Goal: Information Seeking & Learning: Find specific fact

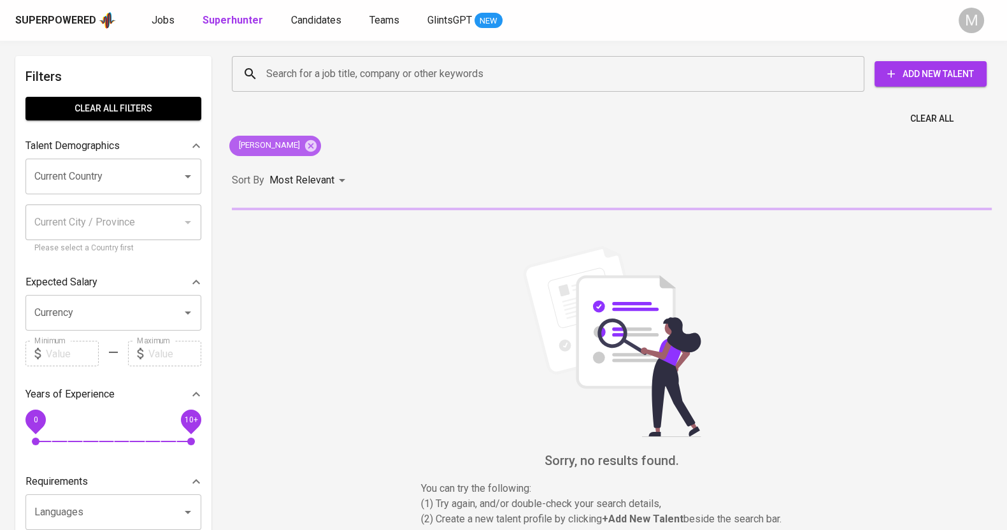
click at [317, 141] on icon at bounding box center [310, 144] width 11 height 11
click at [341, 169] on div "Most Relevant" at bounding box center [309, 181] width 80 height 24
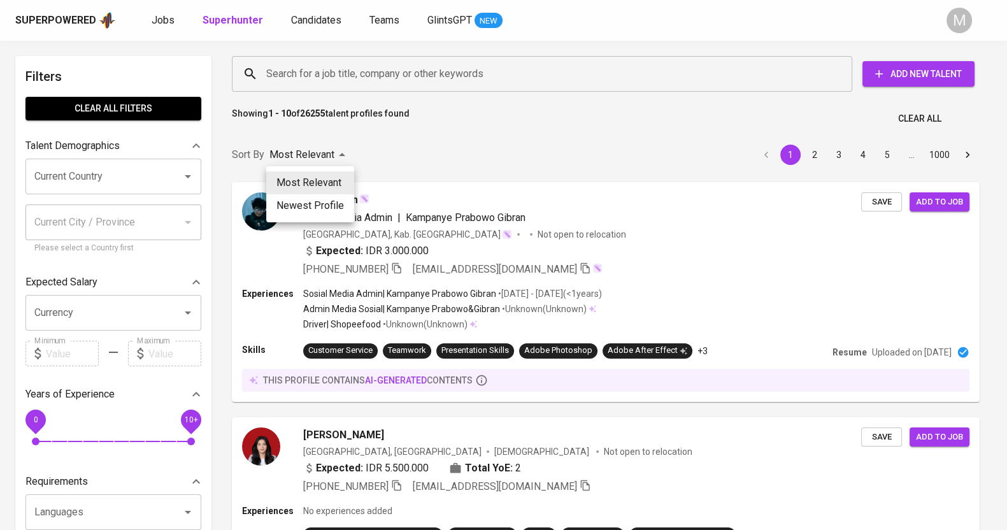
click at [390, 73] on div at bounding box center [503, 265] width 1007 height 530
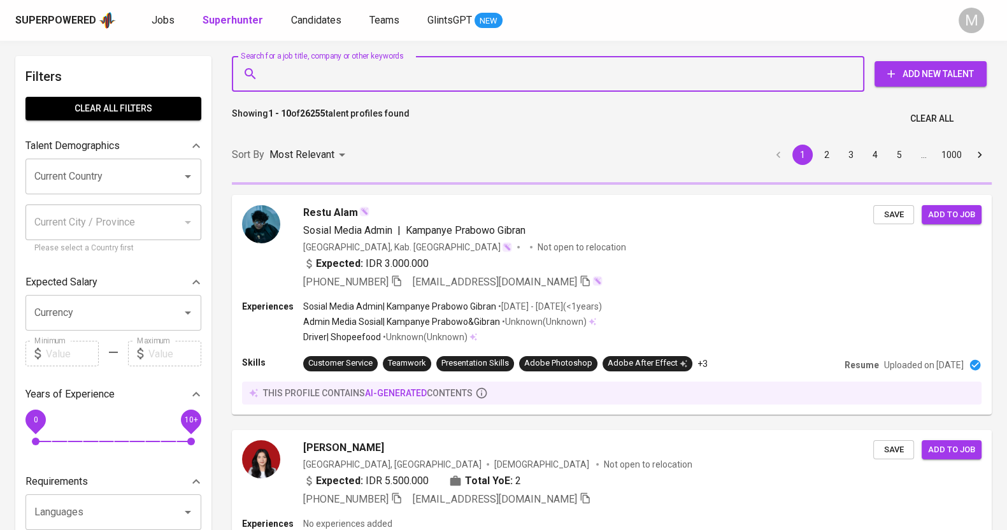
click at [317, 69] on input "Search for a job title, company or other keywords" at bounding box center [551, 74] width 576 height 24
paste input "Alysa Noor Maleeha"
type input "Alysa Noor Maleeha"
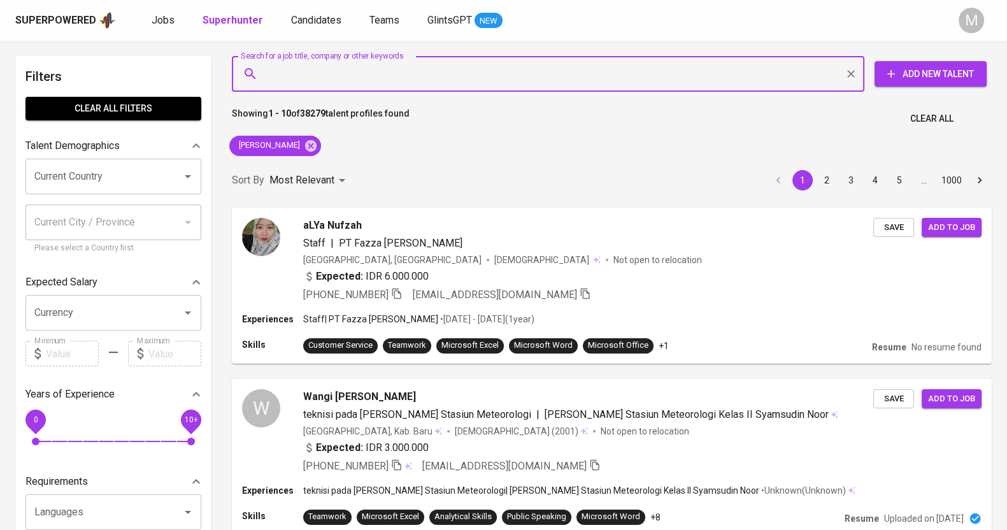
click at [342, 82] on input "Search for a job title, company or other keywords" at bounding box center [551, 74] width 576 height 24
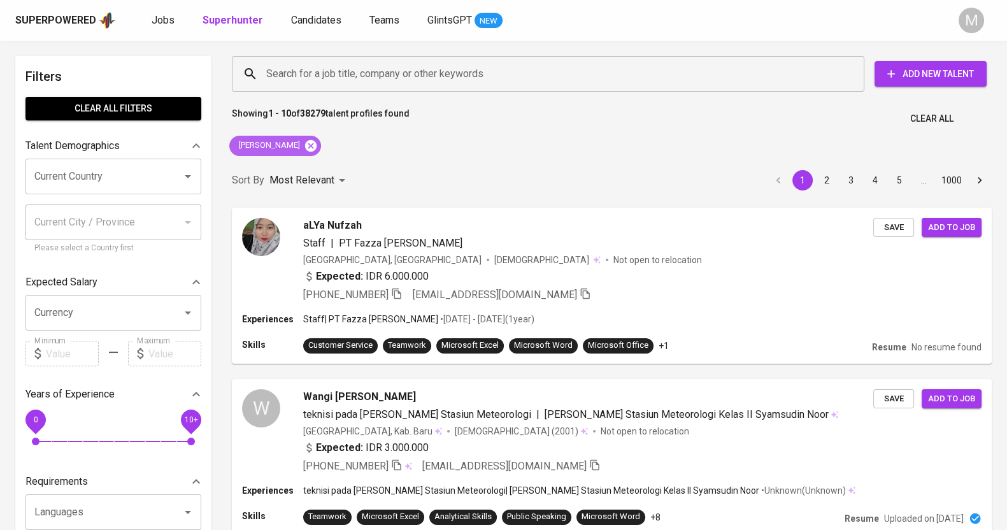
click at [317, 143] on icon at bounding box center [310, 144] width 11 height 11
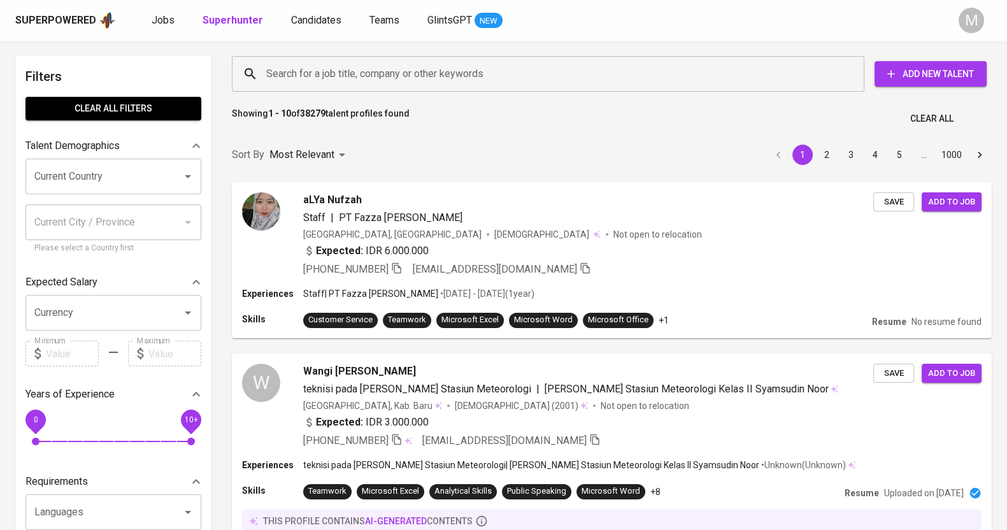
click at [328, 66] on input "Search for a job title, company or other keywords" at bounding box center [551, 74] width 576 height 24
click at [336, 82] on input "Search for a job title, company or other keywords" at bounding box center [551, 74] width 576 height 24
click at [341, 76] on input "Search for a job title, company or other keywords" at bounding box center [551, 74] width 576 height 24
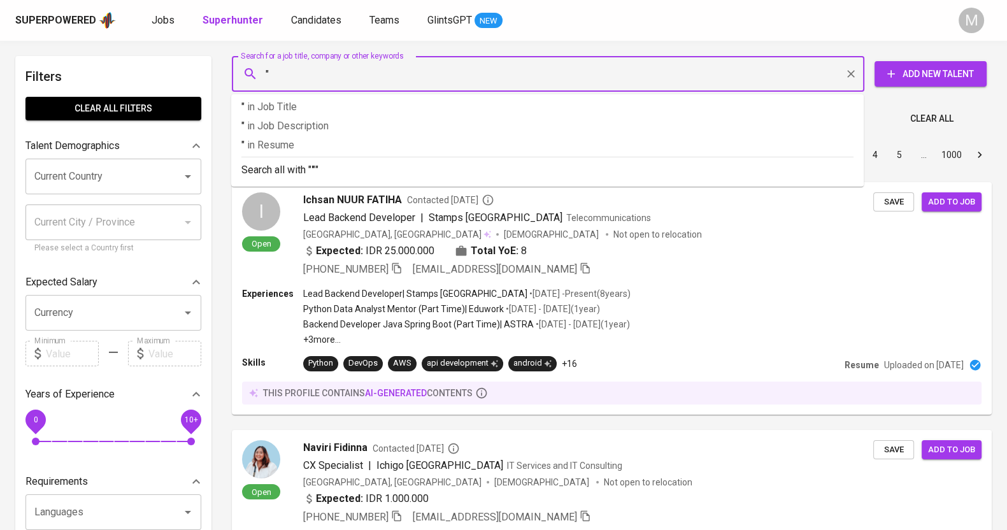
paste input "Alysa Noor Maleeha"
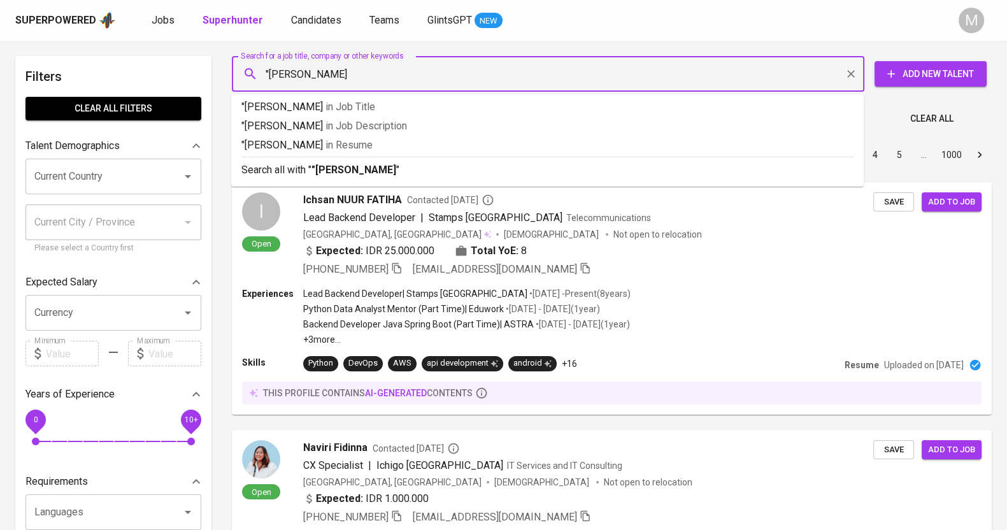
type input ""[PERSON_NAME]""
click at [334, 167] on b ""[PERSON_NAME]"" at bounding box center [355, 170] width 89 height 12
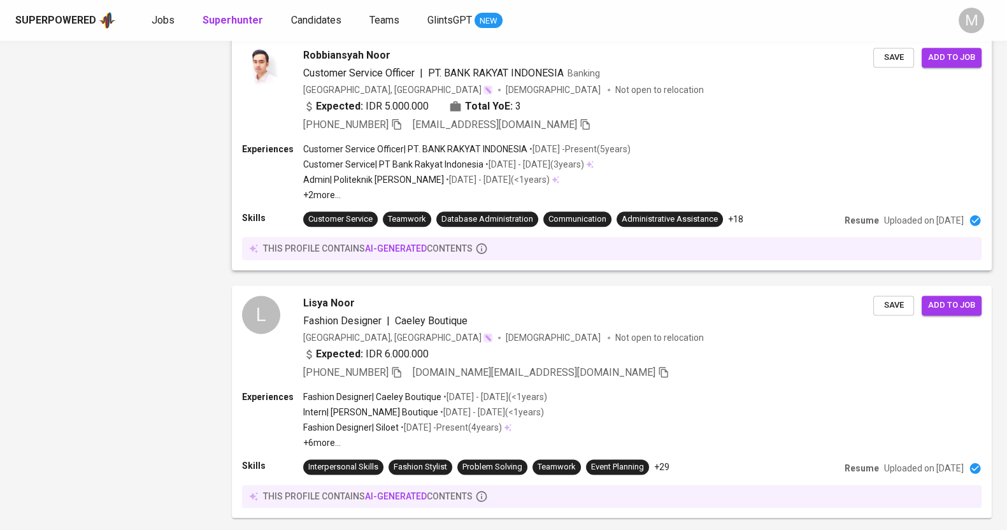
scroll to position [2085, 0]
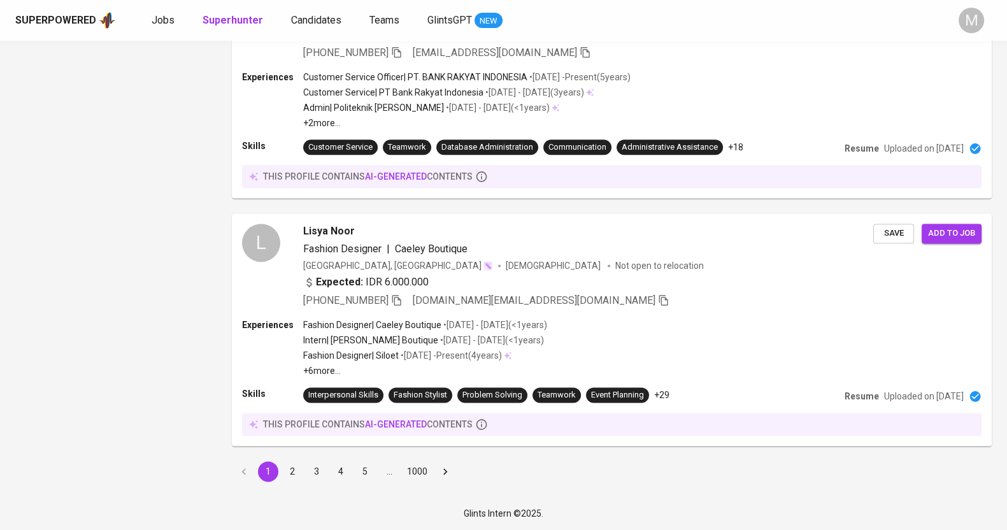
drag, startPoint x: 299, startPoint y: 474, endPoint x: 238, endPoint y: 1, distance: 476.5
click at [299, 473] on button "2" at bounding box center [292, 471] width 20 height 20
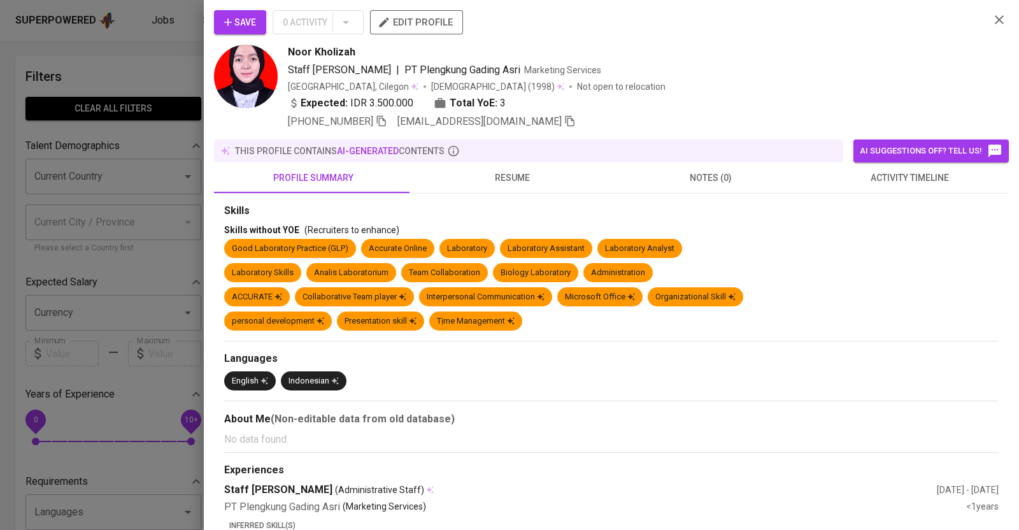
click at [992, 18] on icon "button" at bounding box center [999, 19] width 15 height 15
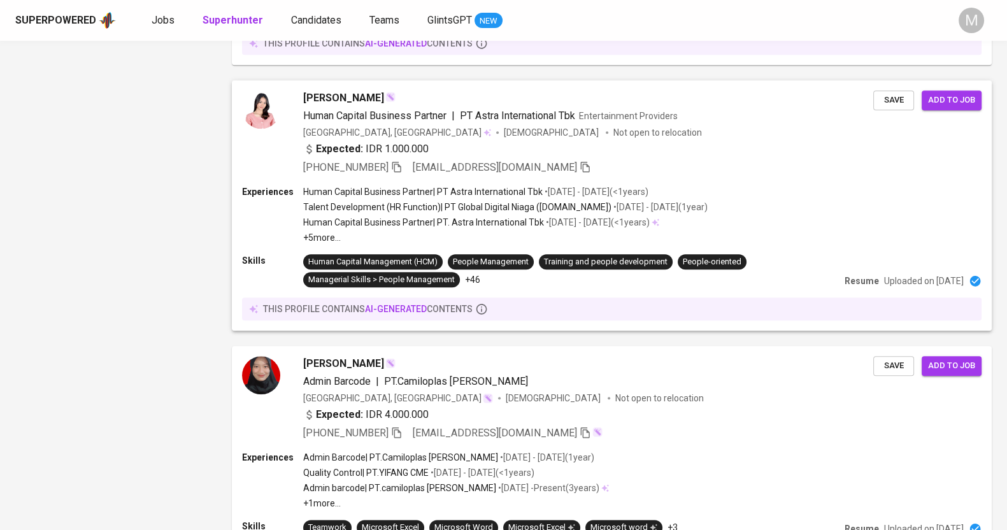
scroll to position [2200, 0]
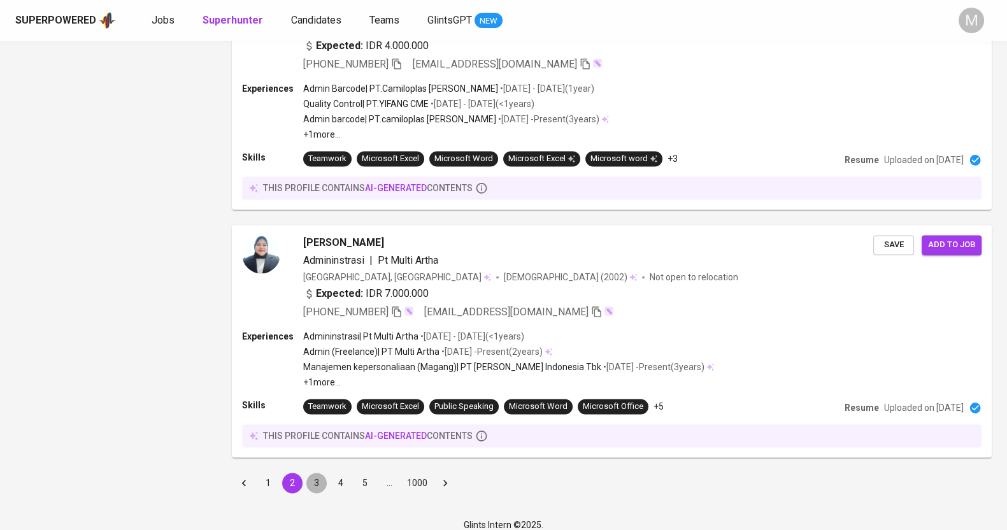
click at [317, 473] on button "3" at bounding box center [316, 483] width 20 height 20
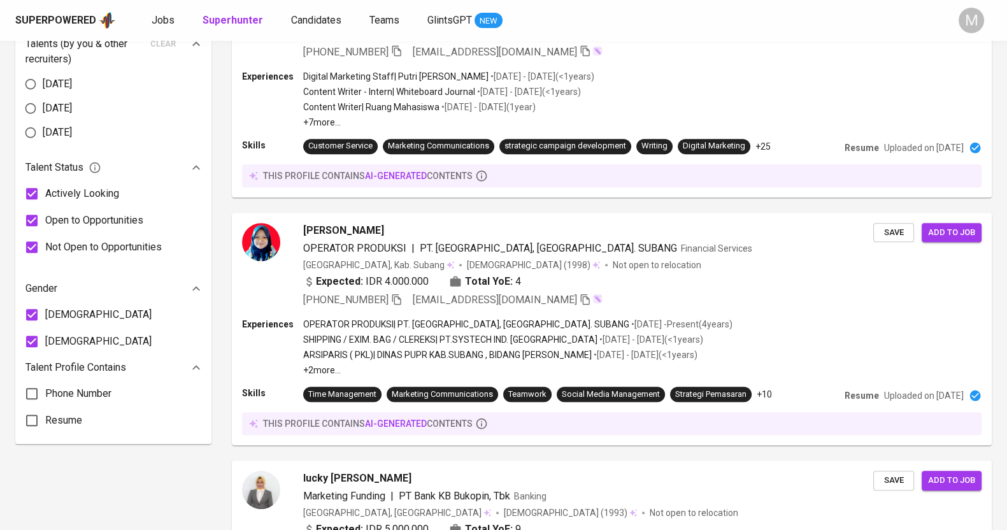
scroll to position [79, 0]
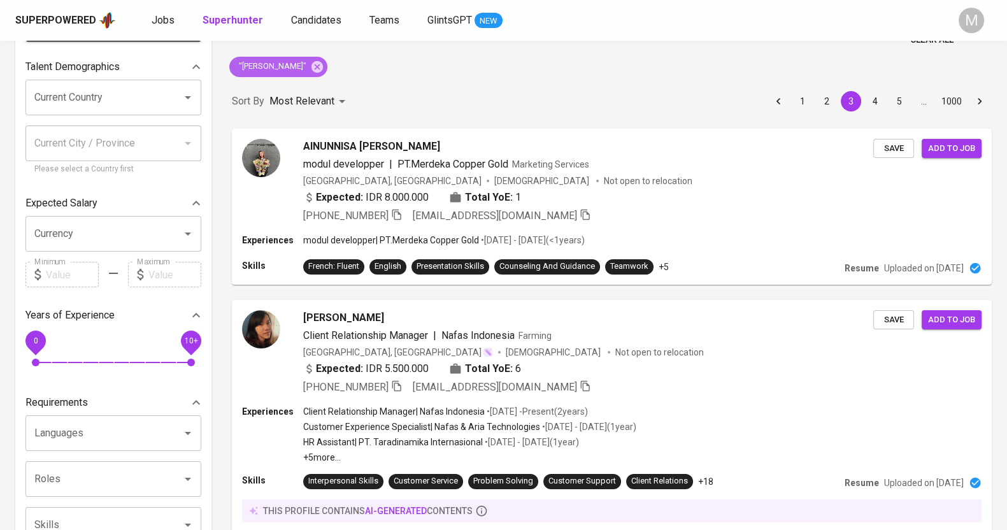
drag, startPoint x: 333, startPoint y: 62, endPoint x: 631, endPoint y: 4, distance: 303.0
click at [324, 62] on icon at bounding box center [317, 67] width 14 height 14
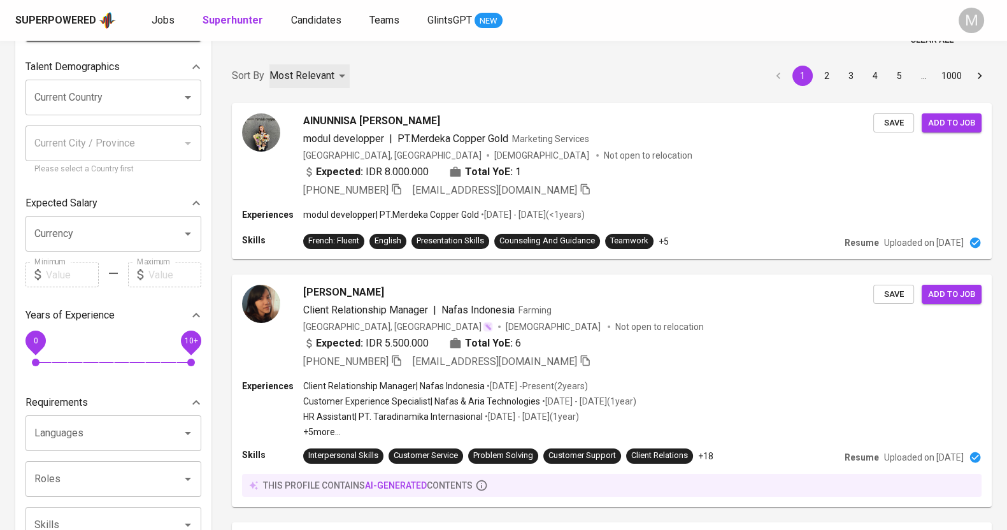
click at [290, 72] on p "Most Relevant" at bounding box center [301, 75] width 65 height 15
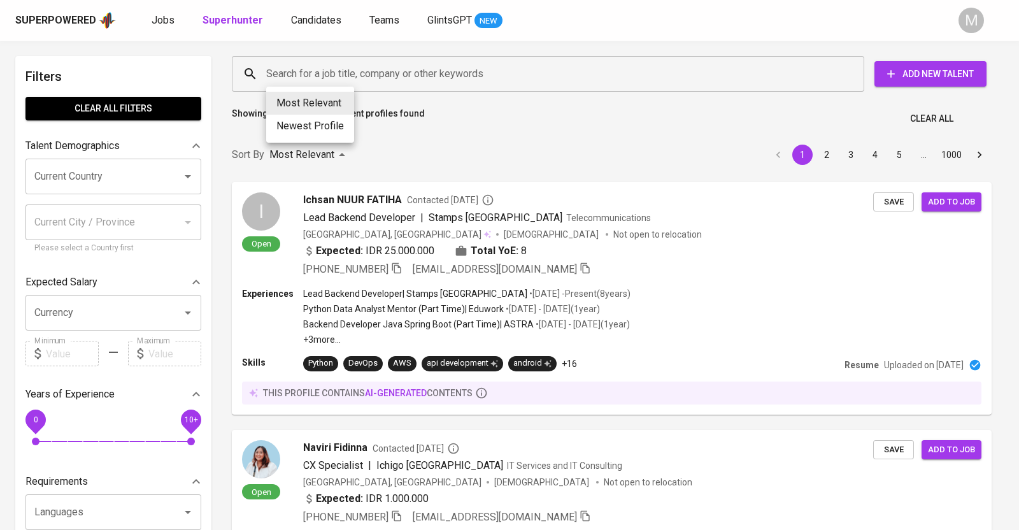
drag, startPoint x: 501, startPoint y: 117, endPoint x: 477, endPoint y: 78, distance: 46.3
click at [501, 115] on div at bounding box center [509, 265] width 1019 height 530
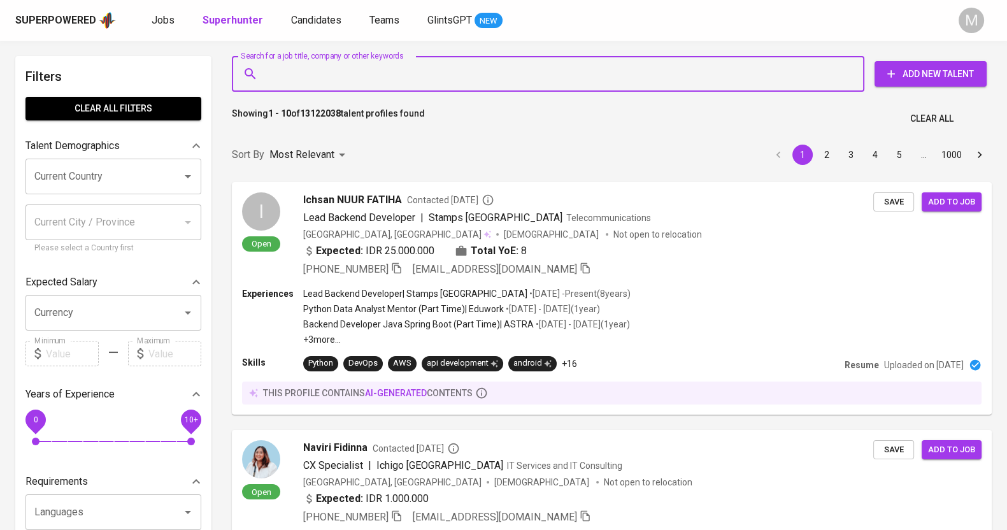
click at [474, 66] on input "Search for a job title, company or other keywords" at bounding box center [551, 74] width 576 height 24
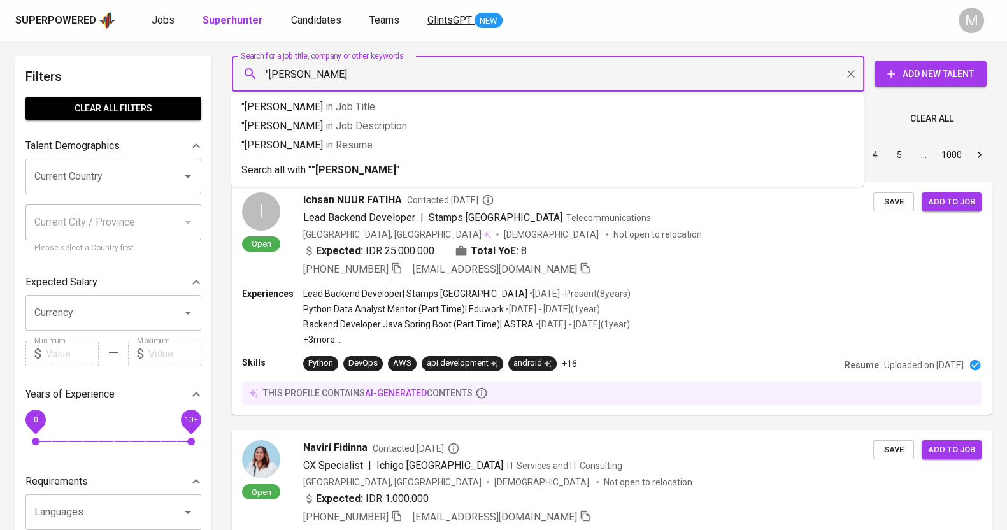
type input ""[PERSON_NAME] prayogi""
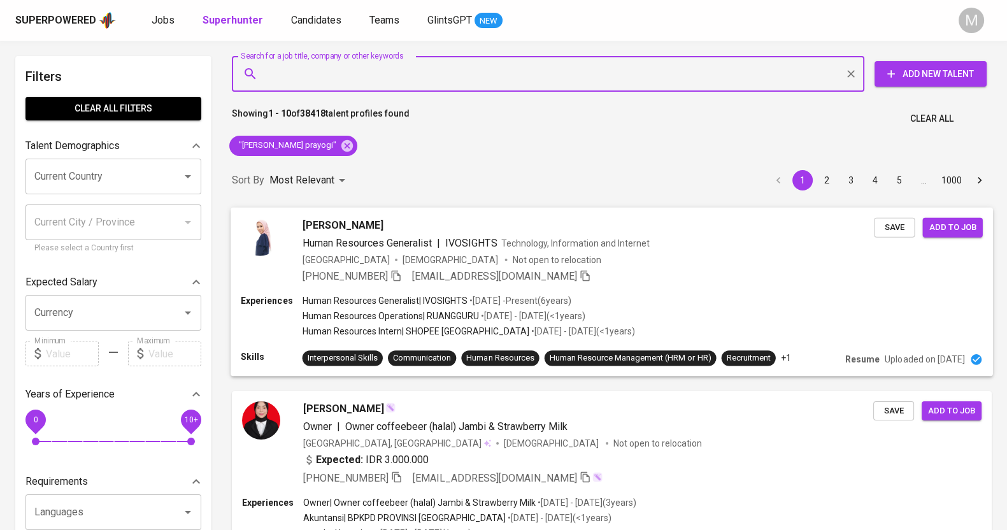
click at [639, 280] on div "[PHONE_NUMBER] [EMAIL_ADDRESS][DOMAIN_NAME]" at bounding box center [589, 275] width 572 height 15
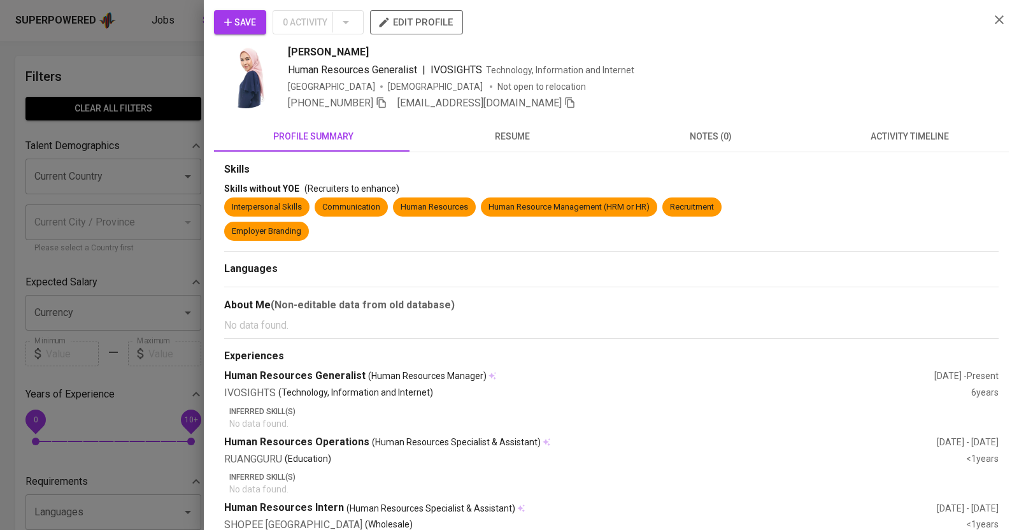
click at [380, 103] on icon "button" at bounding box center [381, 102] width 9 height 11
click at [169, 52] on div at bounding box center [509, 265] width 1019 height 530
